Goal: Information Seeking & Learning: Learn about a topic

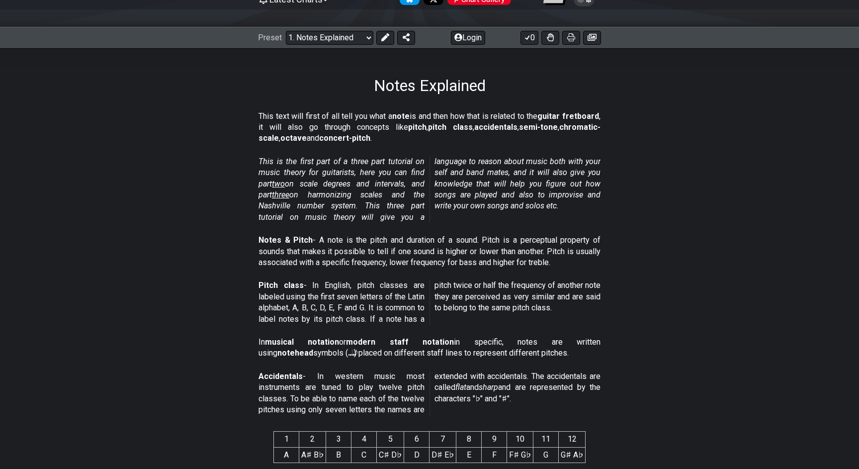
scroll to position [115, 0]
click at [365, 38] on select "Welcome to #fretflip! Initial Preset Custom Preset Minor Pentatonic Major Penta…" at bounding box center [330, 37] width 88 height 14
click at [344, 37] on select "Welcome to #fretflip! Initial Preset Custom Preset Minor Pentatonic Major Penta…" at bounding box center [330, 37] width 88 height 14
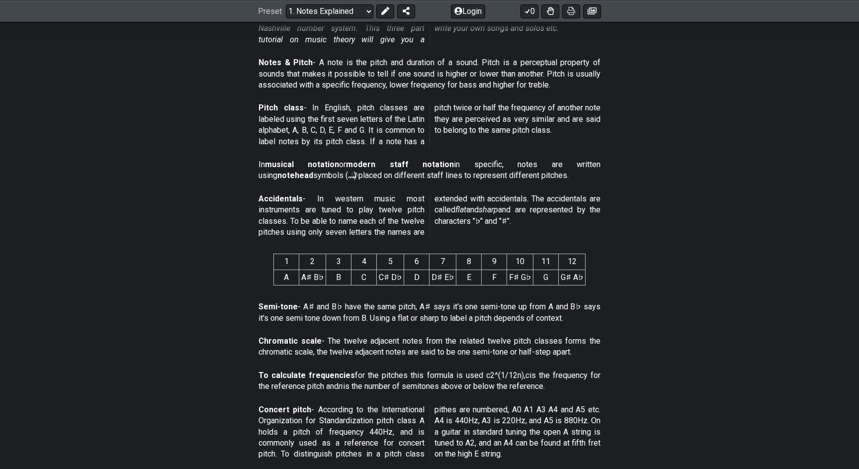
scroll to position [0, 0]
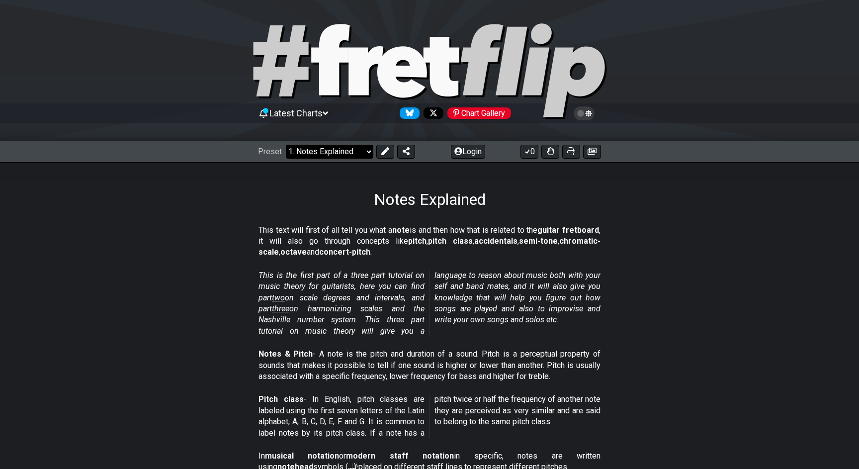
click at [323, 153] on select "Welcome to #fretflip! Initial Preset Custom Preset Minor Pentatonic Major Penta…" at bounding box center [330, 152] width 88 height 14
click at [286, 145] on select "Welcome to #fretflip! Initial Preset Custom Preset Minor Pentatonic Major Penta…" at bounding box center [330, 152] width 88 height 14
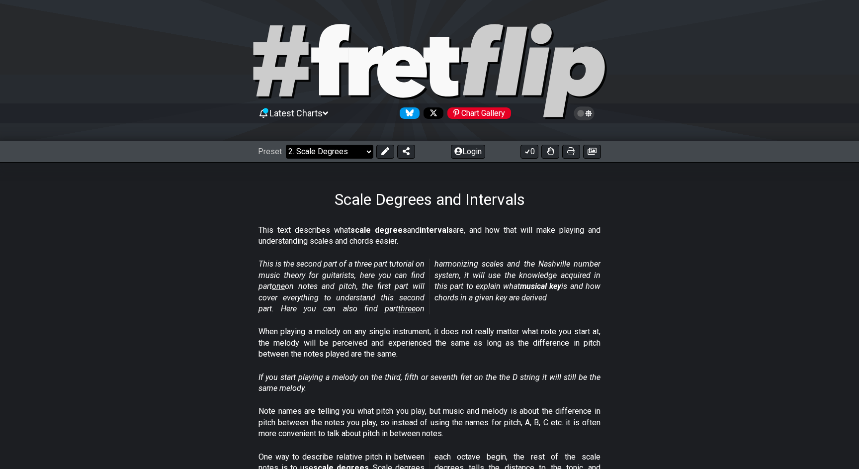
click at [363, 150] on select "Welcome to #fretflip! Initial Preset Custom Preset Minor Pentatonic Major Penta…" at bounding box center [330, 152] width 88 height 14
click at [286, 145] on select "Welcome to #fretflip! Initial Preset Custom Preset Minor Pentatonic Major Penta…" at bounding box center [330, 152] width 88 height 14
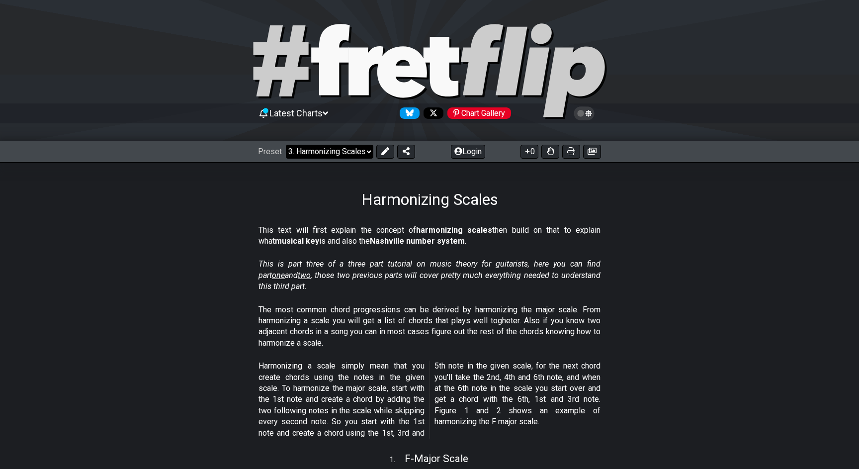
click at [348, 148] on select "Welcome to #fretflip! Initial Preset Custom Preset Minor Pentatonic Major Penta…" at bounding box center [330, 152] width 88 height 14
click at [286, 145] on select "Welcome to #fretflip! Initial Preset Custom Preset Minor Pentatonic Major Penta…" at bounding box center [330, 152] width 88 height 14
select select "/musical-notes-explained"
